Goal: Task Accomplishment & Management: Manage account settings

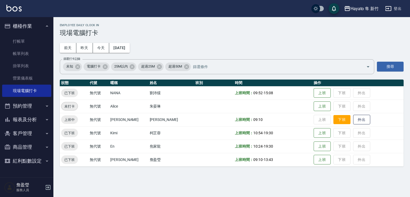
click at [334, 117] on button "下班" at bounding box center [341, 119] width 17 height 9
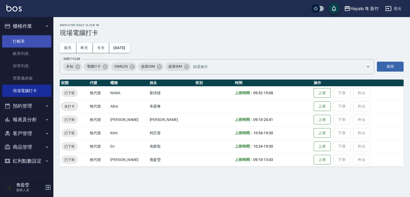
click at [14, 39] on link "打帳單" at bounding box center [26, 41] width 49 height 12
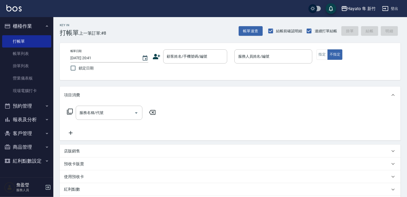
click at [153, 56] on icon at bounding box center [157, 57] width 8 height 8
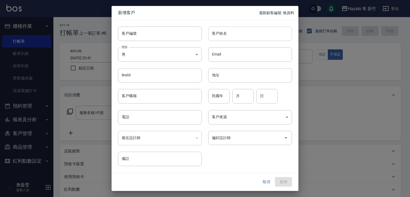
click at [229, 33] on input "客戶姓名" at bounding box center [250, 33] width 84 height 14
click at [223, 29] on input "振" at bounding box center [250, 33] width 84 height 14
drag, startPoint x: 209, startPoint y: 34, endPoint x: 235, endPoint y: 37, distance: 26.6
click at [235, 37] on input "[PERSON_NAME]" at bounding box center [250, 33] width 84 height 14
type input "[PERSON_NAME]"
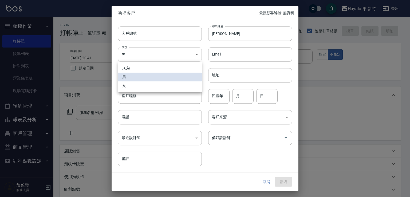
click at [175, 61] on body "Hayato 隼 新竹 登出 櫃檯作業 打帳單 帳單列表 掛單列表 營業儀表板 現場電腦打卡 預約管理 預約管理 報表及分析 報表目錄 店家日報表 互助日報表…" at bounding box center [205, 139] width 410 height 279
click at [176, 87] on li "女" at bounding box center [160, 85] width 84 height 9
type input "[DEMOGRAPHIC_DATA]"
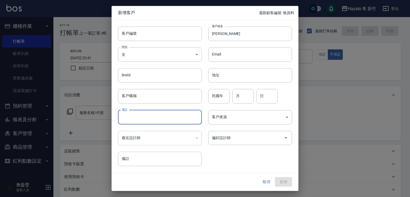
click at [168, 113] on input "電話" at bounding box center [160, 117] width 84 height 14
type input "0905047317"
click at [215, 110] on body "Hayato 隼 新竹 登出 櫃檯作業 打帳單 帳單列表 掛單列表 營業儀表板 現場電腦打卡 預約管理 預約管理 報表及分析 報表目錄 店家日報表 互助日報表…" at bounding box center [205, 139] width 410 height 279
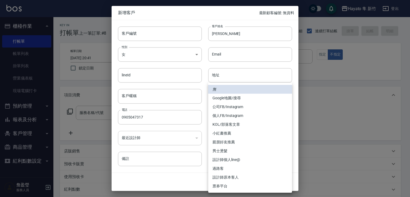
click at [217, 114] on li "個人FB/Instagram" at bounding box center [250, 115] width 84 height 9
type input "個人FB/Instagram"
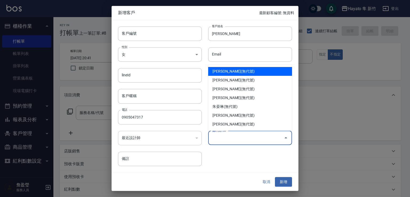
click at [226, 134] on div "偏好設計師 偏好設計師" at bounding box center [250, 138] width 84 height 14
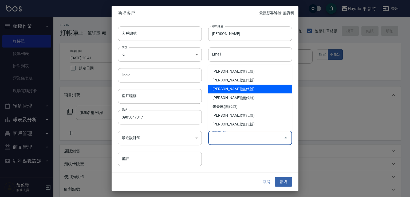
click at [219, 85] on li "[PERSON_NAME](無代號)" at bounding box center [250, 89] width 84 height 9
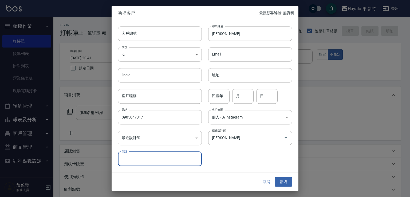
type input "[PERSON_NAME]"
click at [277, 180] on button "新增" at bounding box center [283, 182] width 17 height 10
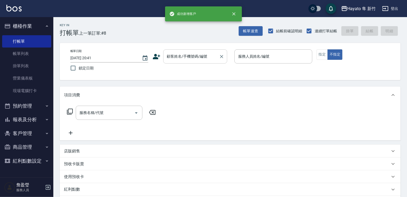
click at [197, 56] on input "顧客姓名/手機號碼/編號" at bounding box center [191, 56] width 51 height 9
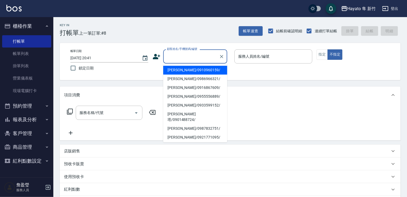
paste input "[PERSON_NAME]"
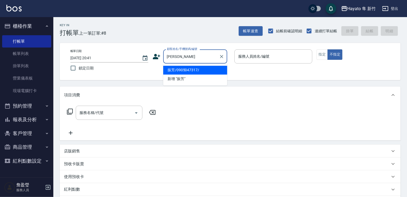
click at [199, 69] on li "振芳/0905047317/" at bounding box center [195, 70] width 64 height 9
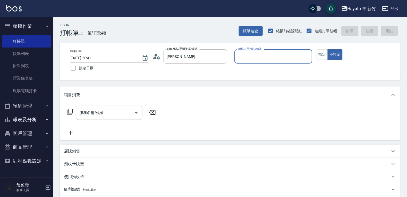
type input "振芳/0905047317/"
type input "[PERSON_NAME](無代號)"
click at [82, 114] on input "服務名稱/代號" at bounding box center [105, 112] width 54 height 9
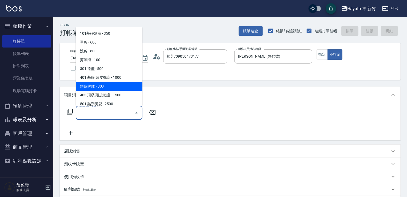
scroll to position [53, 0]
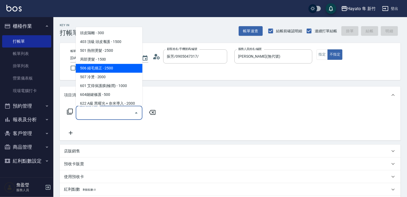
click at [112, 69] on span "506 縮毛矯正 - 2500" at bounding box center [109, 68] width 67 height 9
type input "506 縮毛矯正 (506)"
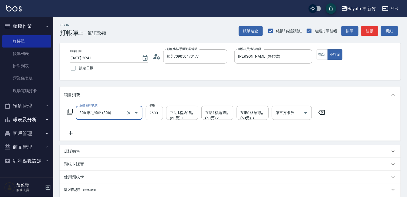
click at [159, 114] on input "2500" at bounding box center [154, 113] width 17 height 14
type input "1980"
click at [154, 133] on div "服務名稱/代號 506 縮毛矯正 (506) 服務名稱/代號 價格 1980 價格 互助1格給1點(60元)-1 互助1格給1點(60元)-1 互助1格給1點…" at bounding box center [196, 121] width 264 height 31
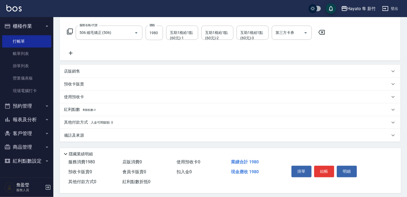
click at [159, 137] on div "備註及來源" at bounding box center [227, 136] width 326 height 6
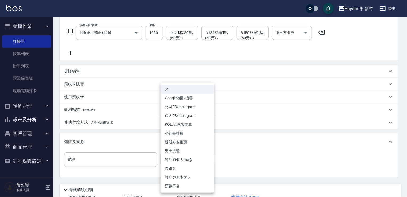
click at [203, 163] on body "Hayato 隼 新竹 登出 櫃檯作業 打帳單 帳單列表 掛單列表 營業儀表板 現場電腦打卡 預約管理 預約管理 報表及分析 報表目錄 店家日報表 互助日報表…" at bounding box center [203, 77] width 407 height 315
click at [187, 160] on li "設計師個人line@" at bounding box center [187, 159] width 53 height 9
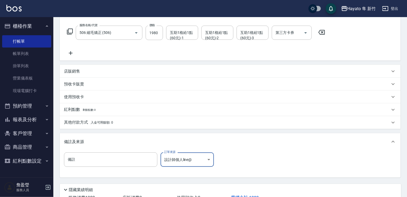
click at [202, 157] on body "Hayato 隼 新竹 登出 櫃檯作業 打帳單 帳單列表 掛單列表 營業儀表板 現場電腦打卡 預約管理 預約管理 報表及分析 報表目錄 店家日報表 互助日報表…" at bounding box center [203, 77] width 407 height 315
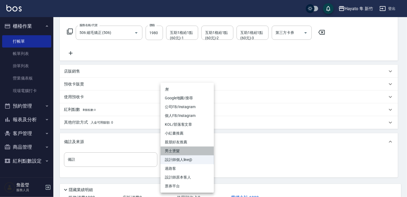
click at [203, 155] on li "男士燙髮" at bounding box center [187, 150] width 53 height 9
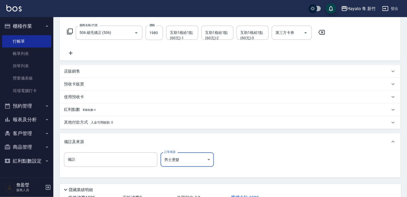
click at [206, 161] on body "Hayato 隼 新竹 登出 櫃檯作業 打帳單 帳單列表 掛單列表 營業儀表板 現場電腦打卡 預約管理 預約管理 報表及分析 報表目錄 店家日報表 互助日報表…" at bounding box center [203, 77] width 407 height 315
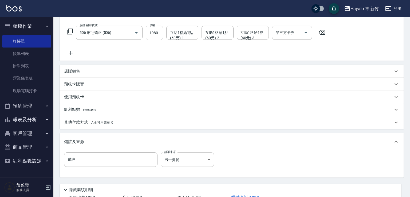
click at [194, 155] on body "Hayato 隼 新竹 登出 櫃檯作業 打帳單 帳單列表 掛單列表 營業儀表板 現場電腦打卡 預約管理 預約管理 報表及分析 報表目錄 店家日報表 互助日報表…" at bounding box center [205, 77] width 410 height 315
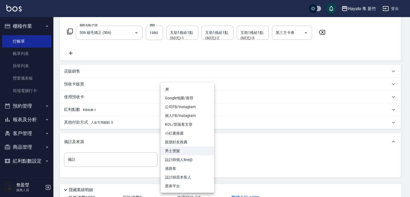
click at [188, 113] on li "個人FB/Instagram" at bounding box center [187, 115] width 53 height 9
type input "個人FB/Instagram"
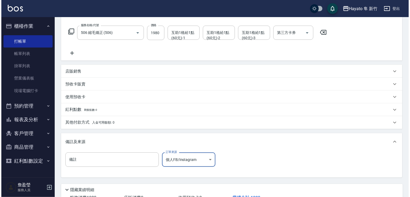
scroll to position [120, 0]
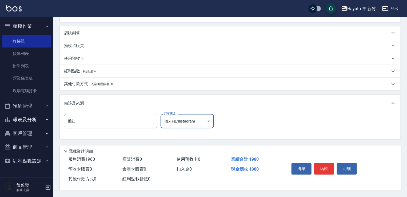
click at [322, 164] on button "結帳" at bounding box center [324, 168] width 20 height 11
click at [320, 169] on button "結帳" at bounding box center [324, 168] width 20 height 11
click at [325, 166] on button "結帳" at bounding box center [324, 168] width 20 height 11
click at [326, 169] on button "結帳" at bounding box center [324, 168] width 20 height 11
click at [330, 166] on button "結帳" at bounding box center [324, 168] width 20 height 11
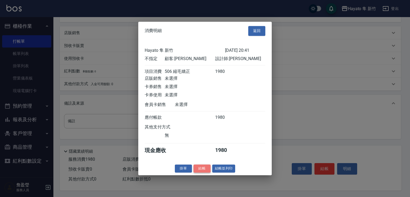
click at [203, 171] on button "結帳" at bounding box center [201, 168] width 17 height 8
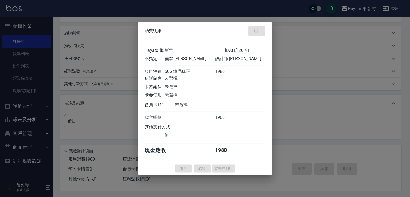
type input "[DATE] 20:43"
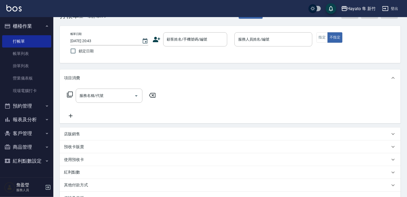
scroll to position [27, 0]
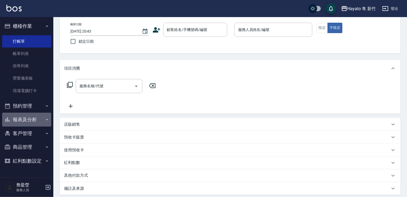
click at [31, 118] on button "報表及分析" at bounding box center [26, 120] width 49 height 14
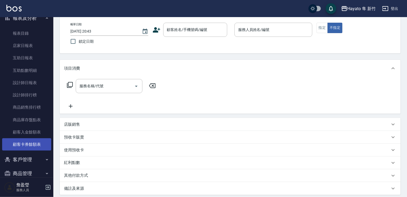
scroll to position [107, 0]
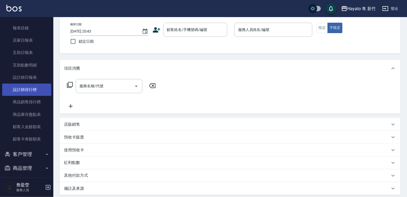
click at [27, 86] on link "設計師排行榜" at bounding box center [26, 89] width 49 height 12
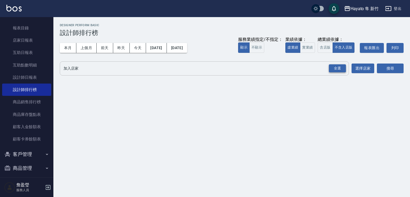
click at [342, 67] on div "全選" at bounding box center [336, 68] width 17 height 8
click at [340, 66] on div "全選" at bounding box center [336, 68] width 17 height 8
click at [395, 68] on button "搜尋" at bounding box center [389, 69] width 27 height 10
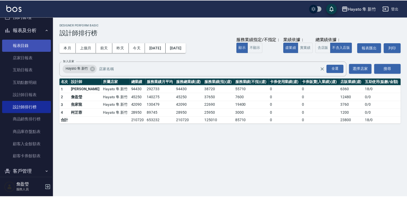
scroll to position [80, 0]
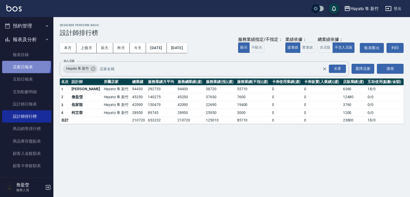
click at [25, 64] on link "店家日報表" at bounding box center [26, 67] width 49 height 12
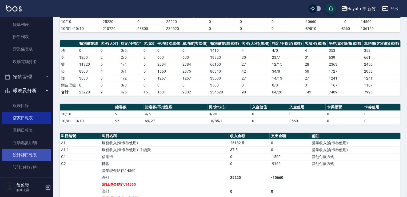
scroll to position [27, 0]
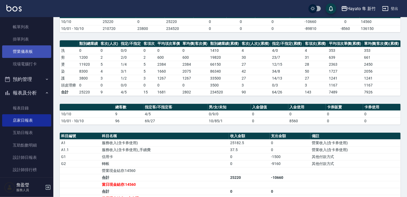
click at [24, 53] on link "營業儀表板" at bounding box center [26, 51] width 49 height 12
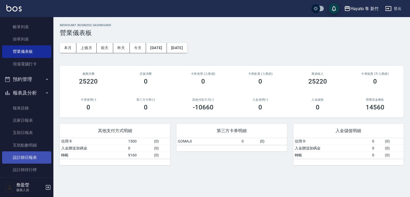
click at [36, 153] on link "設計師日報表" at bounding box center [26, 157] width 49 height 12
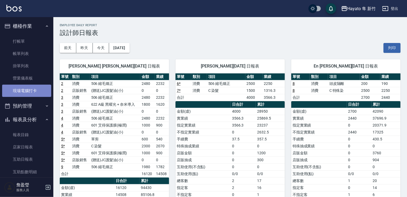
drag, startPoint x: 41, startPoint y: 91, endPoint x: 34, endPoint y: 91, distance: 6.9
click at [41, 91] on link "現場電腦打卡" at bounding box center [26, 91] width 49 height 12
click at [34, 91] on link "現場電腦打卡" at bounding box center [26, 91] width 49 height 12
